Goal: Transaction & Acquisition: Purchase product/service

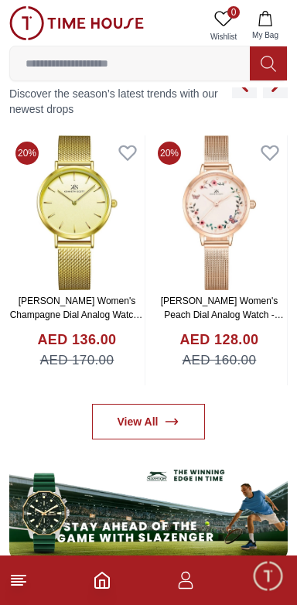
scroll to position [610, 0]
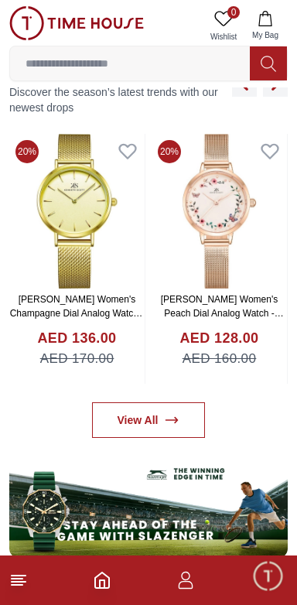
click at [16, 585] on line at bounding box center [17, 585] width 11 height 0
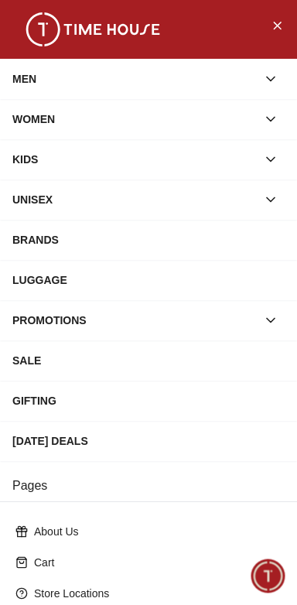
click at [50, 241] on div "BRANDS" at bounding box center [148, 240] width 272 height 28
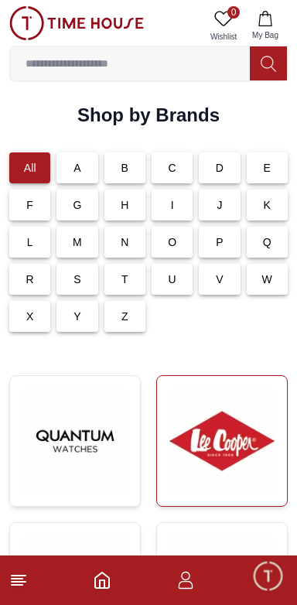
click at [211, 412] on img at bounding box center [221, 441] width 105 height 105
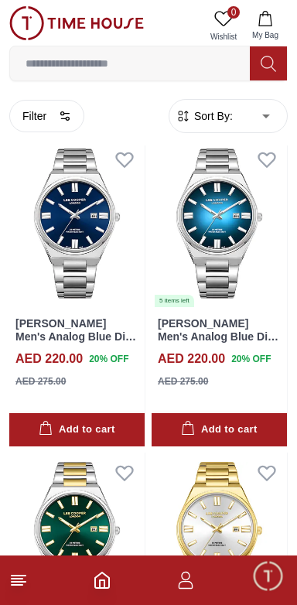
scroll to position [1694, 0]
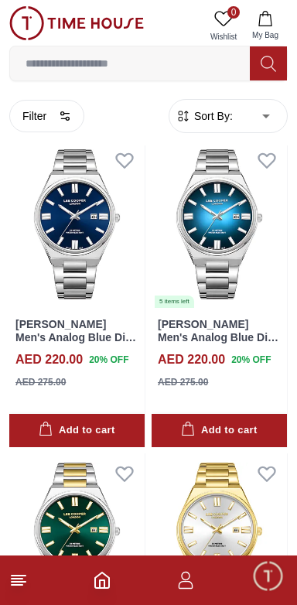
click at [16, 585] on line at bounding box center [17, 585] width 11 height 0
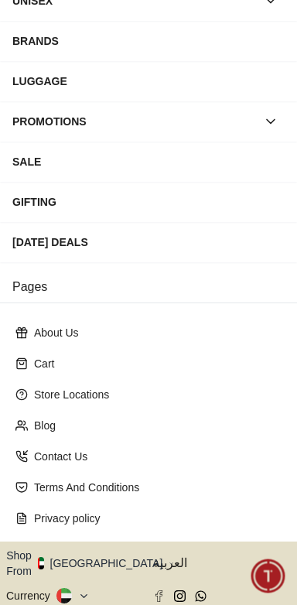
scroll to position [224, 0]
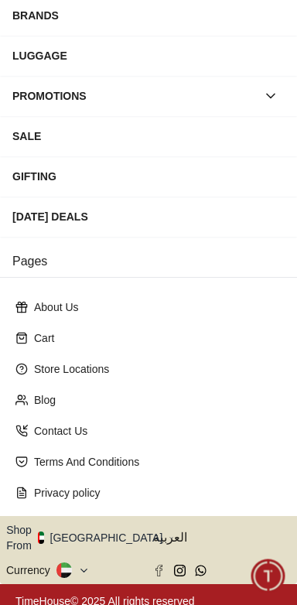
click at [100, 530] on button "Shop From [GEOGRAPHIC_DATA]" at bounding box center [90, 537] width 168 height 31
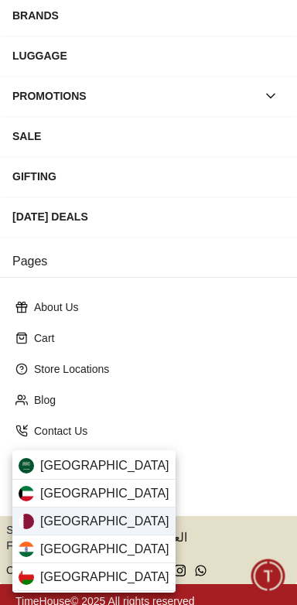
click at [84, 519] on div "[GEOGRAPHIC_DATA]" at bounding box center [93, 522] width 163 height 28
